Goal: Task Accomplishment & Management: Manage account settings

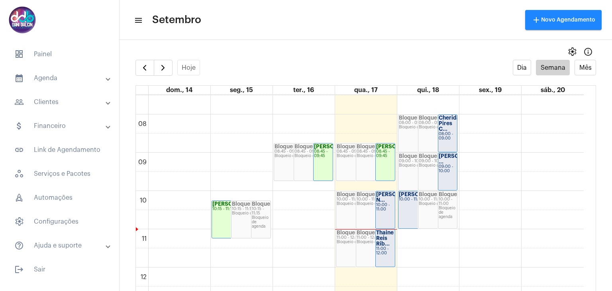
scroll to position [279, 0]
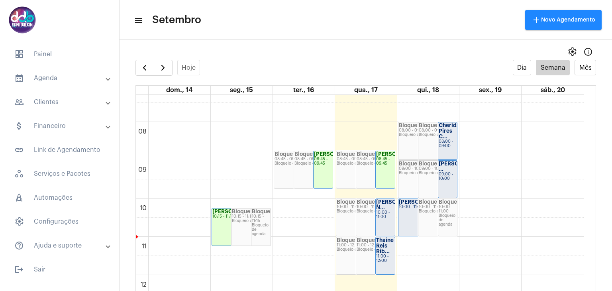
click at [381, 209] on strong "[PERSON_NAME] N..." at bounding box center [398, 204] width 45 height 11
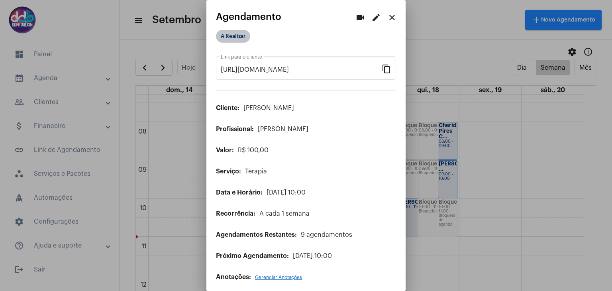
click at [225, 34] on mat-chip "A Realizar" at bounding box center [233, 36] width 34 height 13
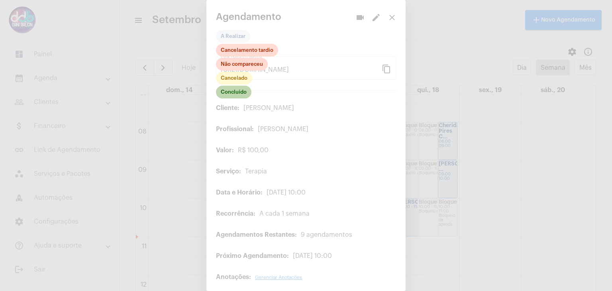
click at [237, 93] on mat-chip "Concluído" at bounding box center [233, 92] width 35 height 13
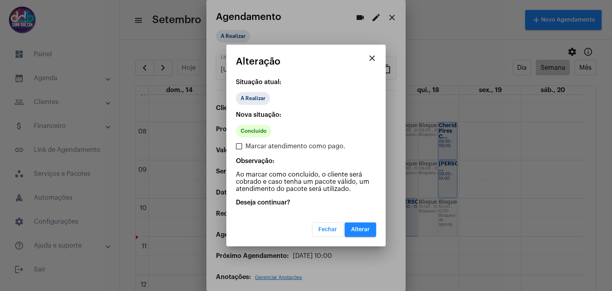
click at [361, 229] on span "Alterar" at bounding box center [360, 230] width 19 height 6
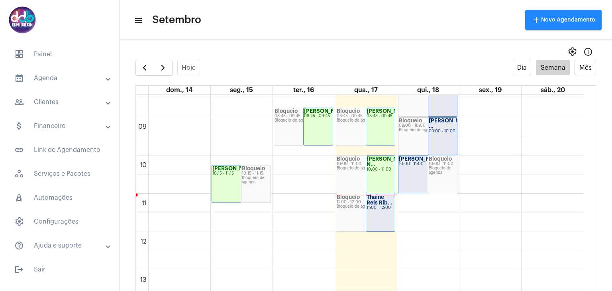
scroll to position [319, 0]
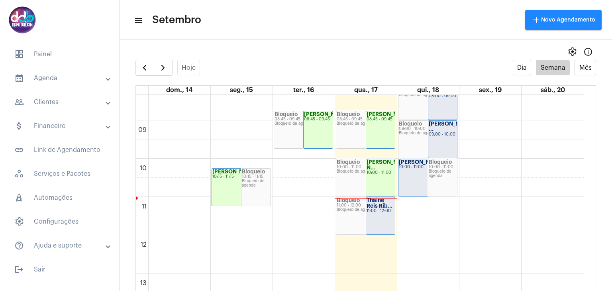
click at [53, 122] on mat-panel-title "attach_money Financeiro" at bounding box center [60, 126] width 92 height 10
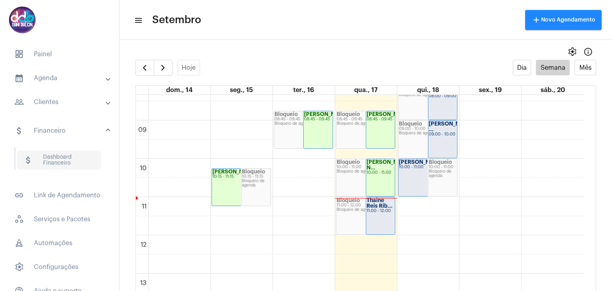
click at [60, 158] on span "attach_money Dashboard Financeiro" at bounding box center [59, 160] width 84 height 19
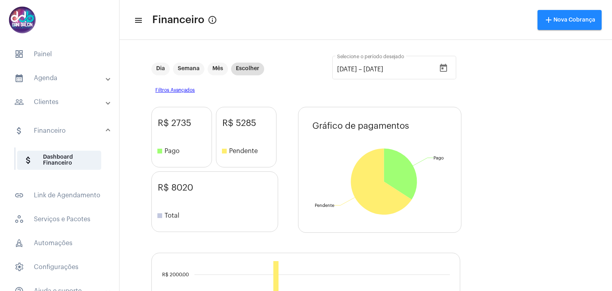
click at [63, 105] on mat-panel-title "people_outline Clientes" at bounding box center [60, 102] width 92 height 10
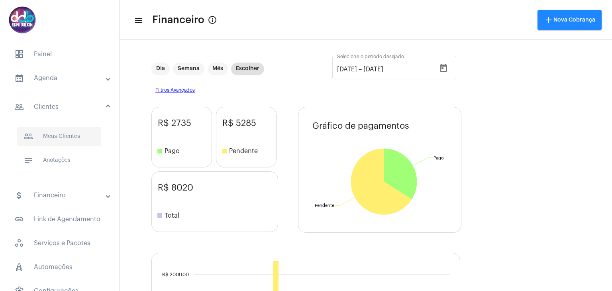
click at [69, 137] on span "people_outline Meus Clientes" at bounding box center [59, 136] width 84 height 19
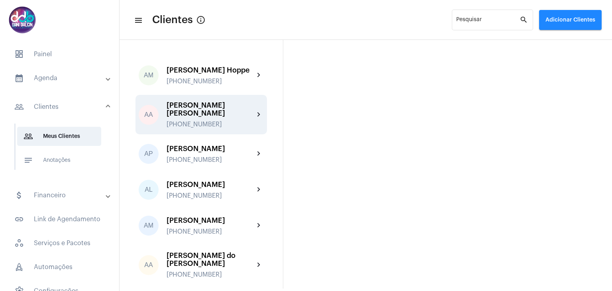
click at [185, 117] on div "[PERSON_NAME] [PERSON_NAME]" at bounding box center [211, 109] width 88 height 16
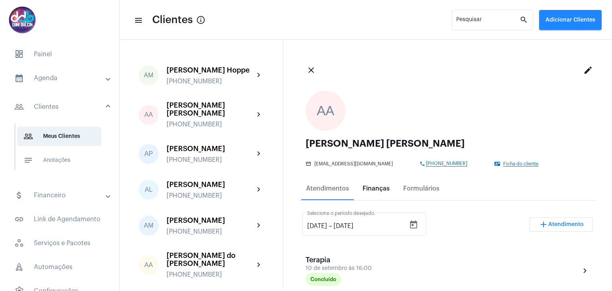
click at [374, 187] on div "Finanças" at bounding box center [376, 188] width 27 height 7
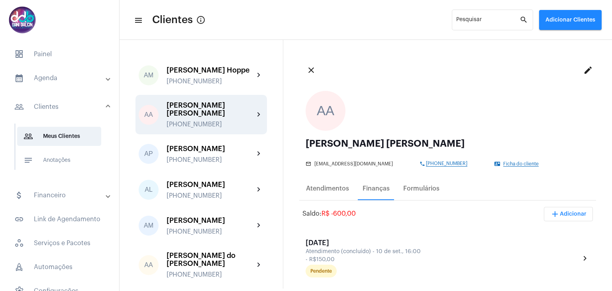
click at [185, 117] on div "[PERSON_NAME] [PERSON_NAME]" at bounding box center [211, 109] width 88 height 16
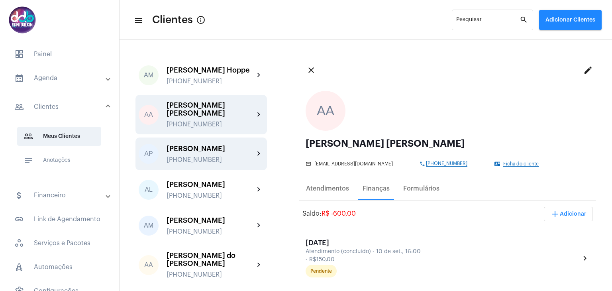
click at [189, 158] on div "[PERSON_NAME] [PHONE_NUMBER]" at bounding box center [211, 154] width 88 height 19
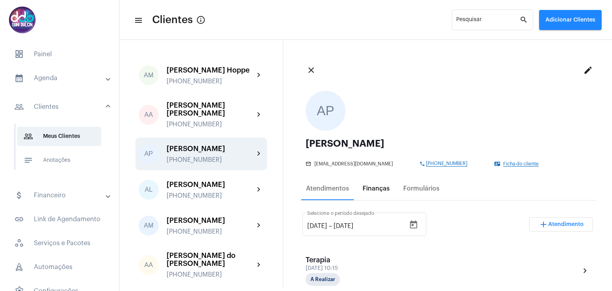
click at [364, 191] on div "Finanças" at bounding box center [376, 188] width 27 height 7
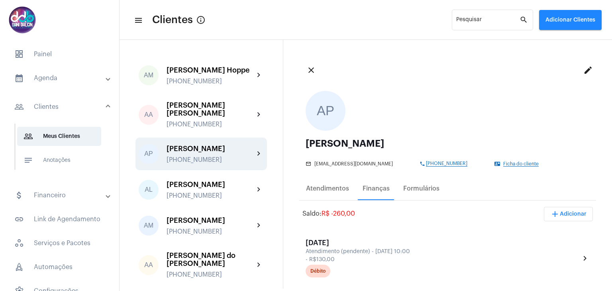
click at [31, 81] on mat-panel-title "calendar_month_outlined Agenda" at bounding box center [60, 78] width 92 height 10
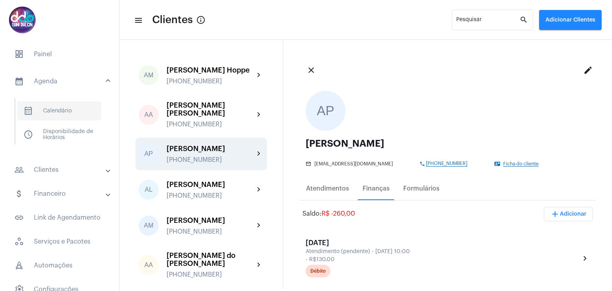
click at [46, 110] on span "calendar_month_outlined Calendário" at bounding box center [59, 110] width 84 height 19
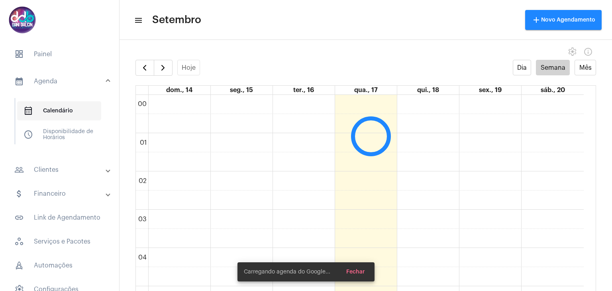
scroll to position [230, 0]
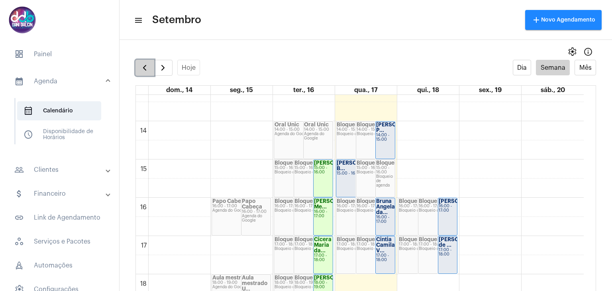
click at [144, 70] on span "button" at bounding box center [145, 68] width 10 height 10
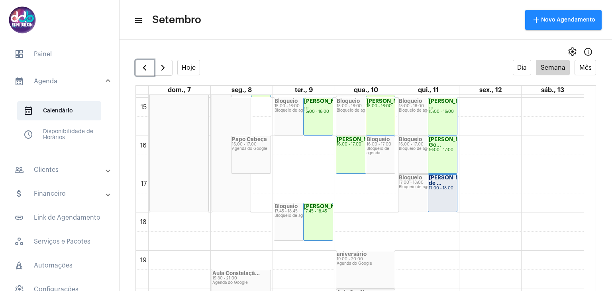
scroll to position [588, 0]
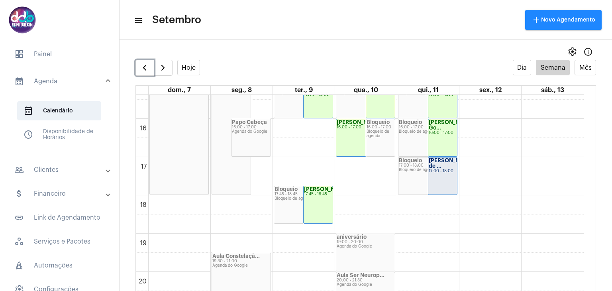
click at [445, 181] on div "[PERSON_NAME] de ... 17:00 - 18:00" at bounding box center [443, 175] width 29 height 37
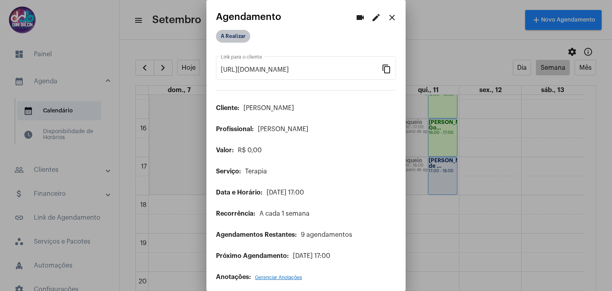
click at [234, 34] on mat-chip "A Realizar" at bounding box center [233, 36] width 34 height 13
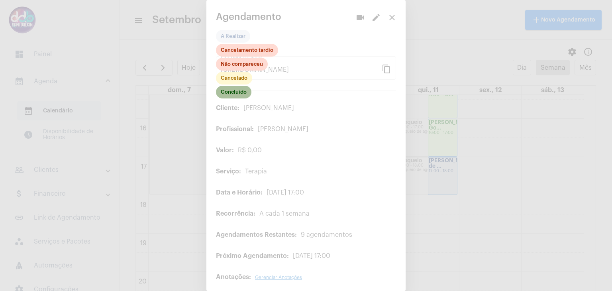
click at [231, 90] on mat-chip "Concluído" at bounding box center [233, 92] width 35 height 13
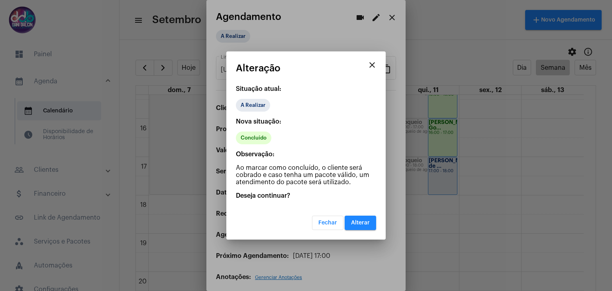
click at [367, 221] on span "Alterar" at bounding box center [360, 223] width 19 height 6
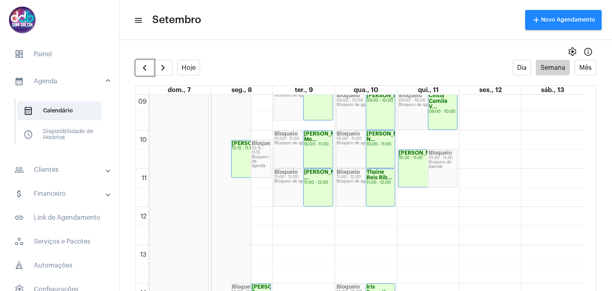
scroll to position [307, 0]
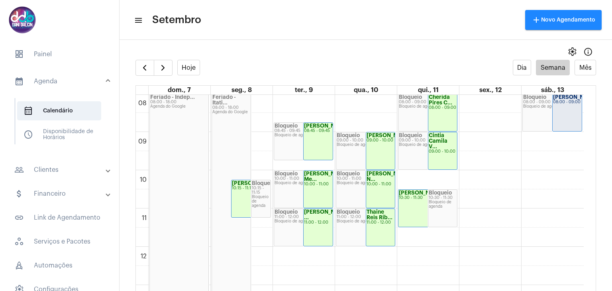
click at [65, 165] on mat-panel-title "people_outline Clientes" at bounding box center [60, 170] width 92 height 10
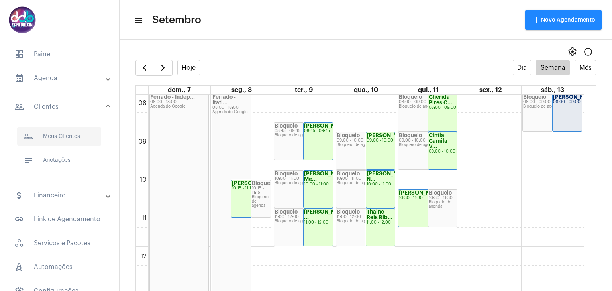
click at [65, 142] on span "people_outline Meus Clientes" at bounding box center [59, 136] width 84 height 19
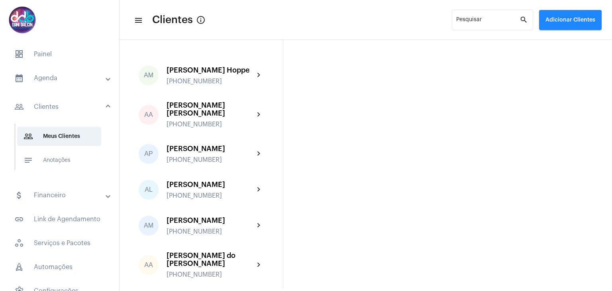
click at [48, 105] on mat-panel-title "people_outline Clientes" at bounding box center [60, 107] width 92 height 10
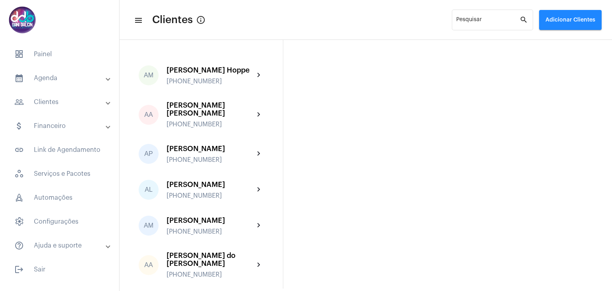
click at [59, 82] on mat-panel-title "calendar_month_outlined Agenda" at bounding box center [60, 78] width 92 height 10
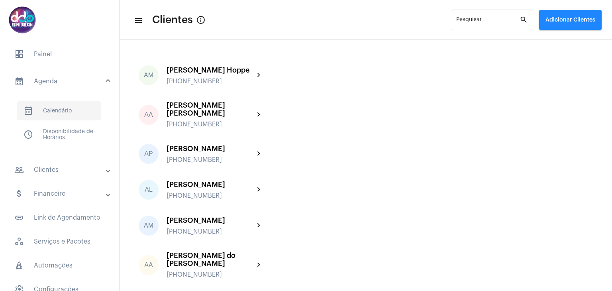
click at [56, 110] on span "calendar_month_outlined Calendário" at bounding box center [59, 110] width 84 height 19
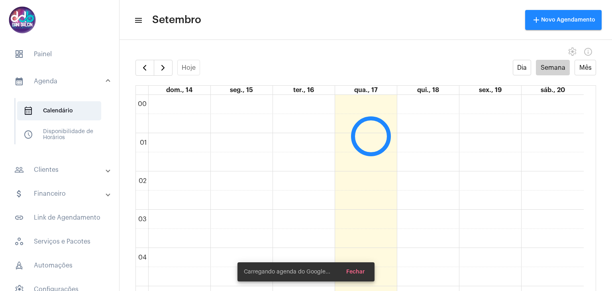
scroll to position [230, 0]
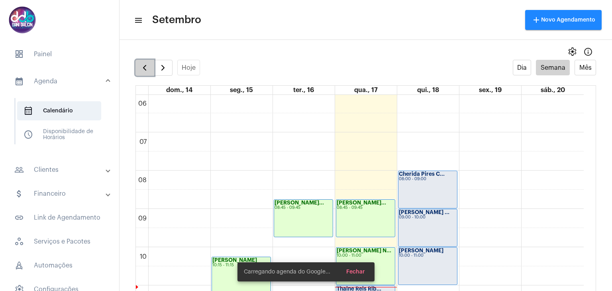
click at [139, 67] on button "button" at bounding box center [145, 68] width 19 height 16
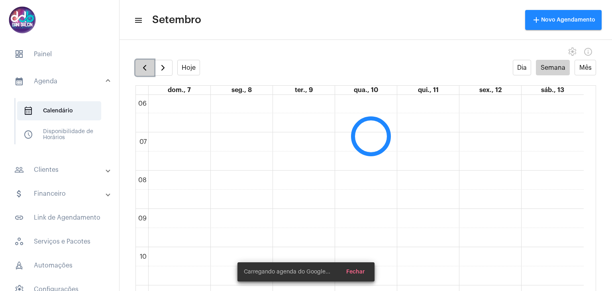
scroll to position [230, 0]
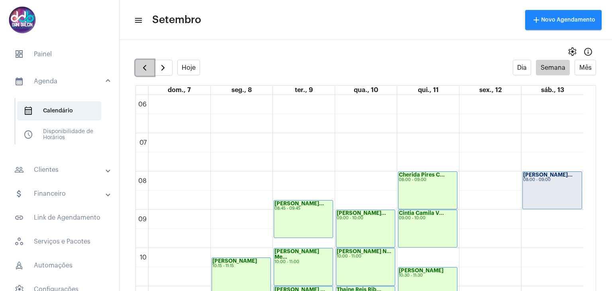
click at [139, 67] on button "button" at bounding box center [145, 68] width 19 height 16
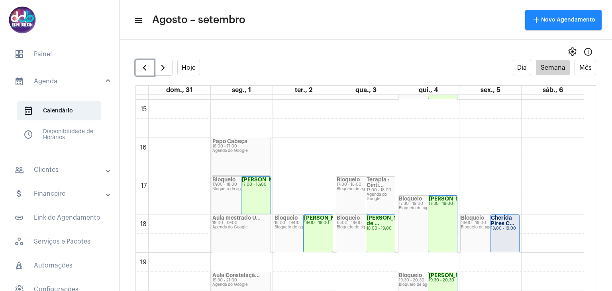
scroll to position [588, 0]
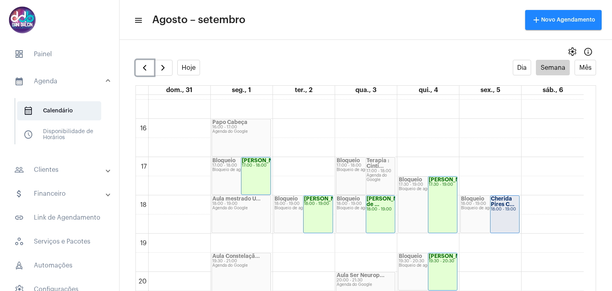
click at [500, 203] on strong "Cherida Pires C..." at bounding box center [503, 201] width 24 height 11
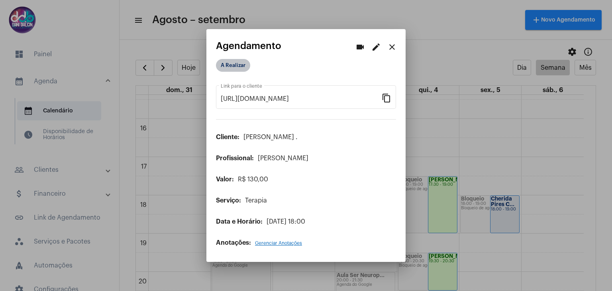
click at [243, 69] on mat-chip "A Realizar" at bounding box center [233, 65] width 34 height 13
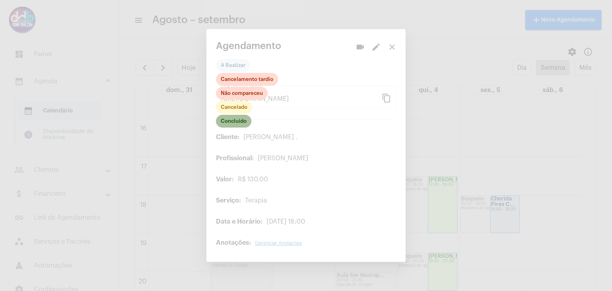
click at [242, 120] on mat-chip "Concluído" at bounding box center [233, 121] width 35 height 13
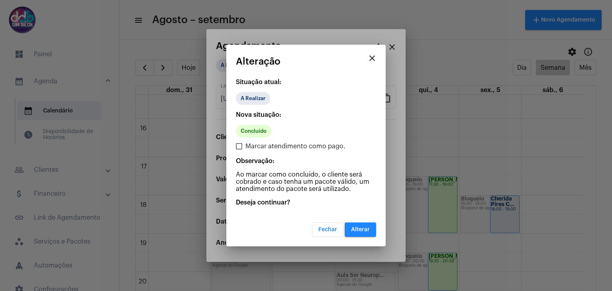
click at [357, 223] on button "Alterar" at bounding box center [360, 229] width 31 height 14
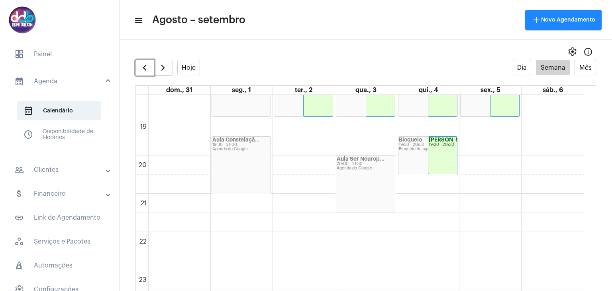
scroll to position [706, 0]
click at [147, 66] on span "button" at bounding box center [145, 68] width 10 height 10
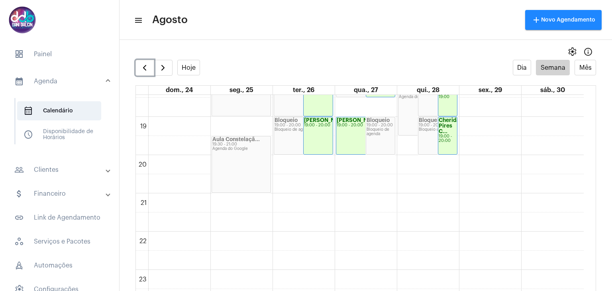
scroll to position [706, 0]
click at [147, 64] on span "button" at bounding box center [145, 68] width 10 height 10
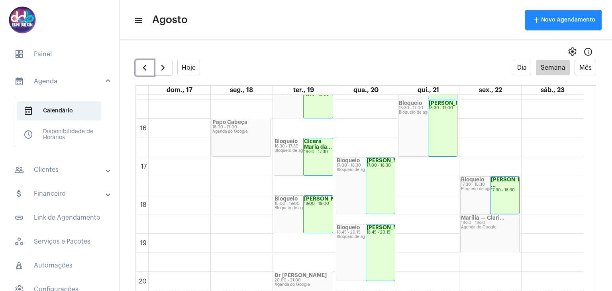
scroll to position [706, 0]
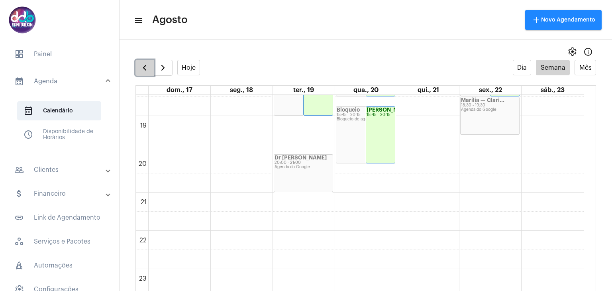
click at [142, 70] on span "button" at bounding box center [145, 68] width 10 height 10
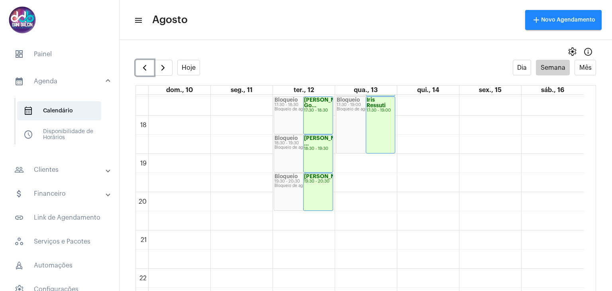
scroll to position [706, 0]
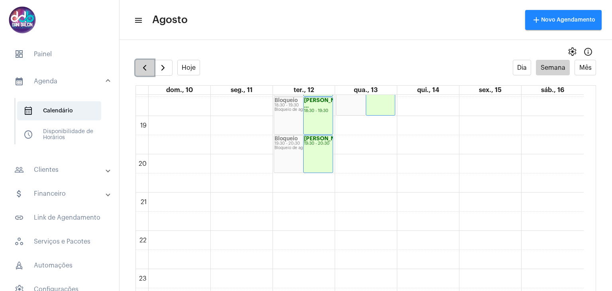
click at [147, 73] on button "button" at bounding box center [145, 68] width 19 height 16
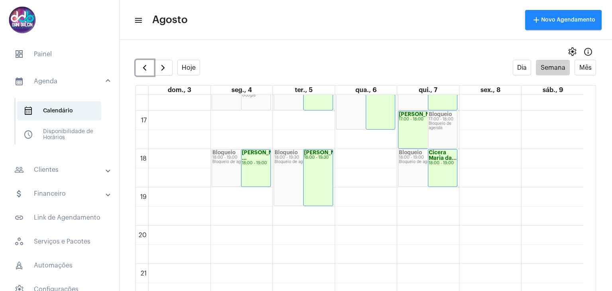
scroll to position [706, 0]
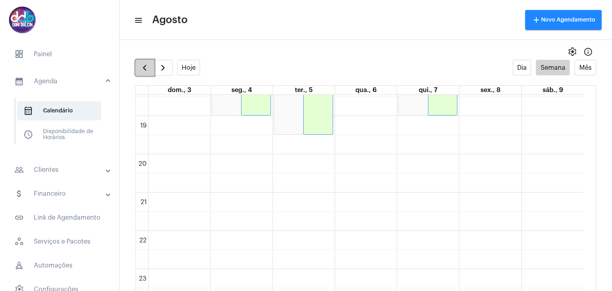
click at [150, 71] on button "button" at bounding box center [145, 68] width 19 height 16
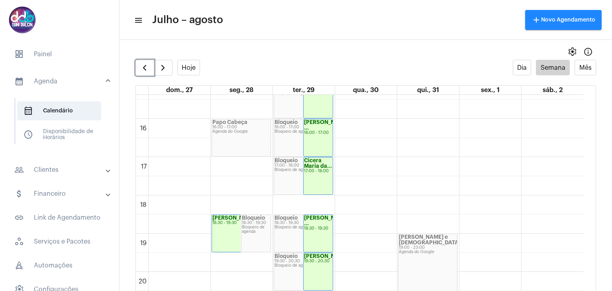
scroll to position [706, 0]
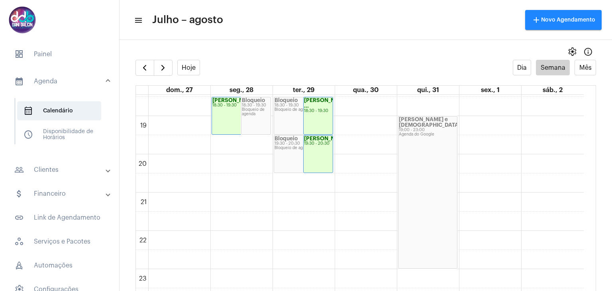
click at [45, 83] on mat-panel-title "calendar_month_outlined Agenda" at bounding box center [60, 82] width 92 height 10
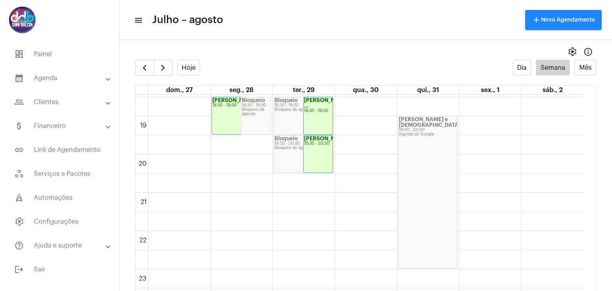
click at [50, 108] on mat-expansion-panel-header "people_outline Clientes" at bounding box center [62, 101] width 114 height 19
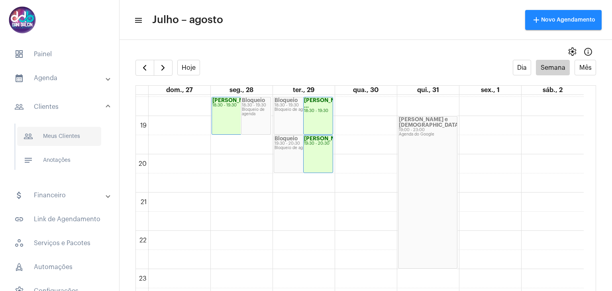
click at [57, 135] on span "people_outline Meus Clientes" at bounding box center [59, 136] width 84 height 19
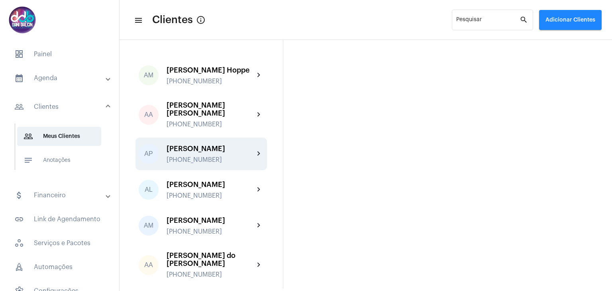
click at [195, 153] on div "[PERSON_NAME]" at bounding box center [211, 149] width 88 height 8
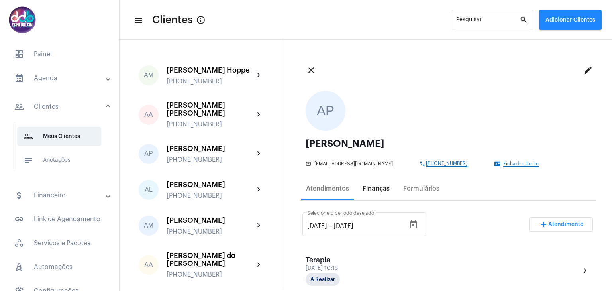
click at [382, 193] on div "Finanças" at bounding box center [376, 188] width 37 height 19
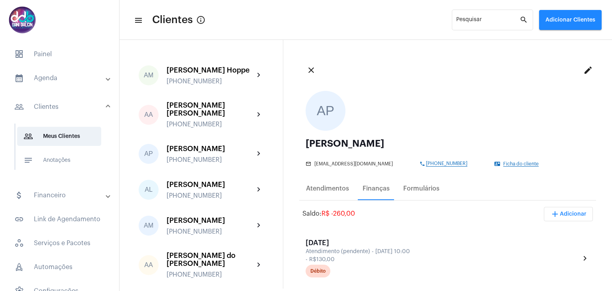
click at [43, 80] on mat-panel-title "calendar_month_outlined Agenda" at bounding box center [60, 78] width 92 height 10
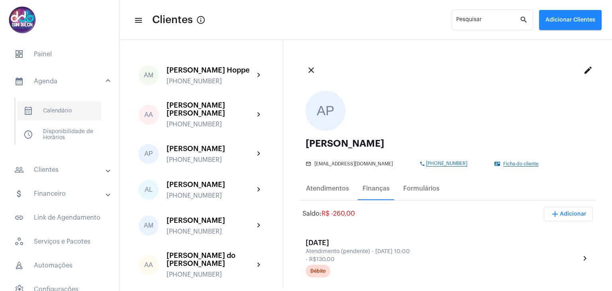
click at [57, 104] on span "calendar_month_outlined Calendário" at bounding box center [59, 110] width 84 height 19
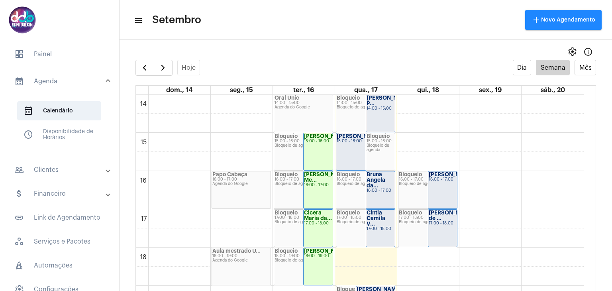
scroll to position [549, 0]
